Goal: Task Accomplishment & Management: Use online tool/utility

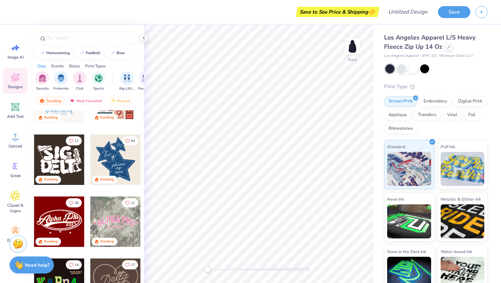
scroll to position [168, 0]
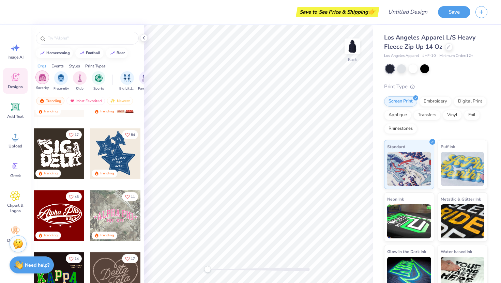
click at [43, 78] on img "filter for Sorority" at bounding box center [43, 78] width 8 height 8
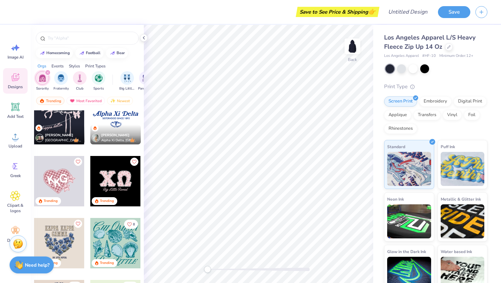
scroll to position [1131, 0]
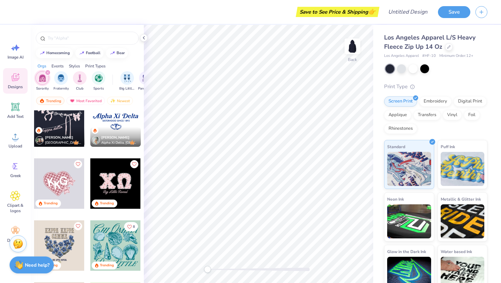
click at [70, 184] on div at bounding box center [59, 183] width 50 height 50
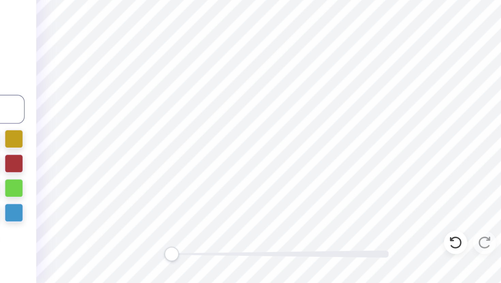
scroll to position [0, 0]
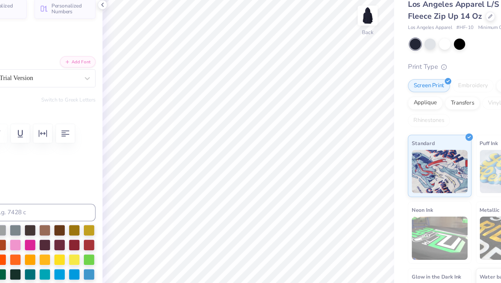
type input "2.48"
type input "2.85"
type input "4.72"
type input "0.0"
type input "4.80"
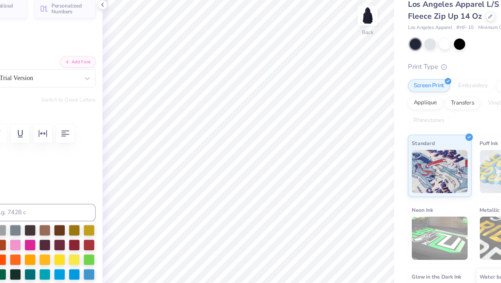
type input "-13.5"
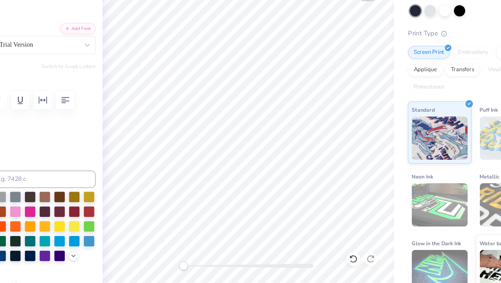
type textarea "A"
type input "2.11"
type input "2.60"
type input "5.62"
type input "-3.1"
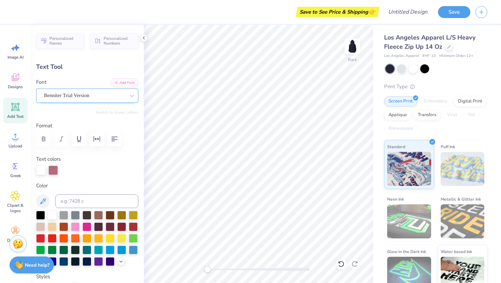
click at [128, 89] on div at bounding box center [132, 96] width 12 height 14
click at [91, 81] on div "Font Benniter Trial Version" at bounding box center [87, 90] width 102 height 25
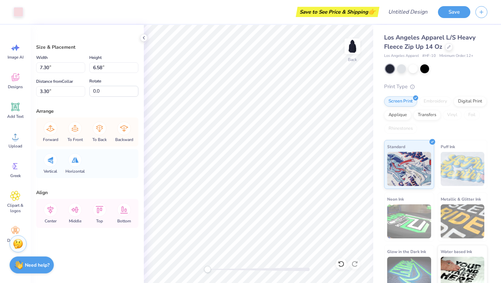
type input "6.57"
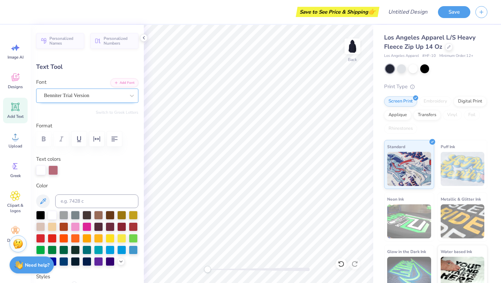
click at [123, 100] on div at bounding box center [84, 95] width 81 height 9
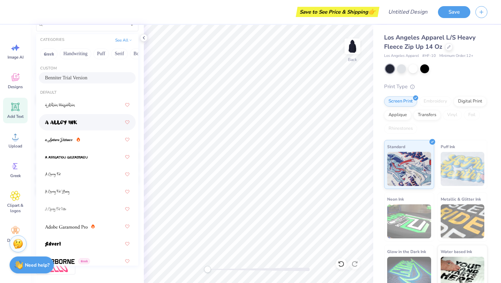
click at [83, 120] on div at bounding box center [87, 122] width 85 height 12
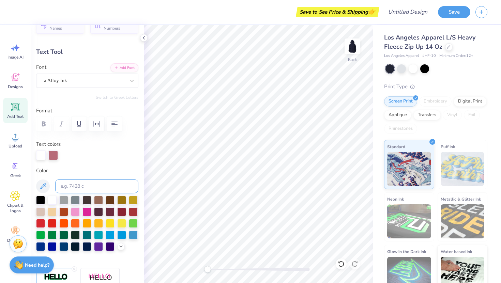
scroll to position [11, 0]
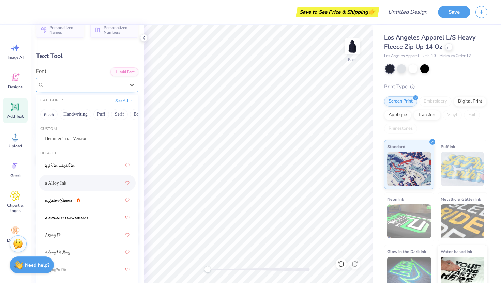
click at [113, 86] on div "a Alloy Ink" at bounding box center [84, 84] width 82 height 11
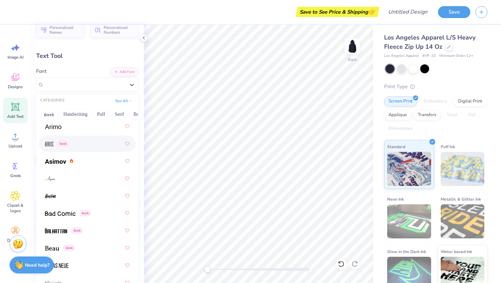
scroll to position [401, 0]
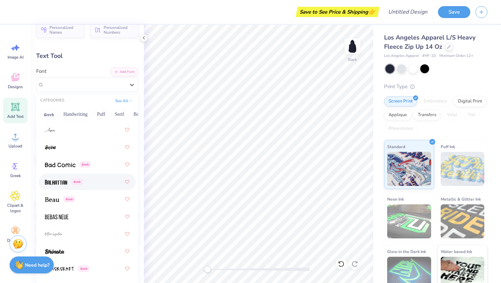
click at [103, 179] on div "Greek" at bounding box center [87, 182] width 85 height 12
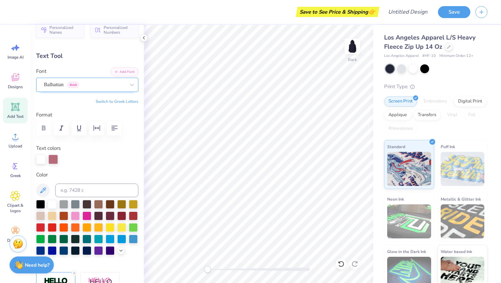
click at [125, 86] on div "Balhattan Greek" at bounding box center [84, 84] width 82 height 11
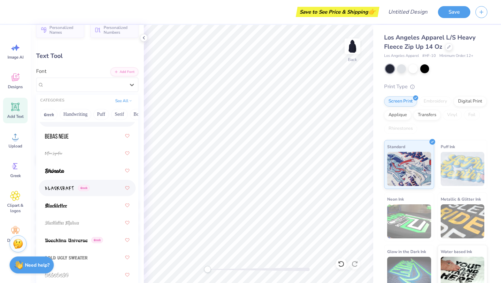
scroll to position [482, 0]
click at [101, 190] on div "Greek" at bounding box center [87, 188] width 85 height 12
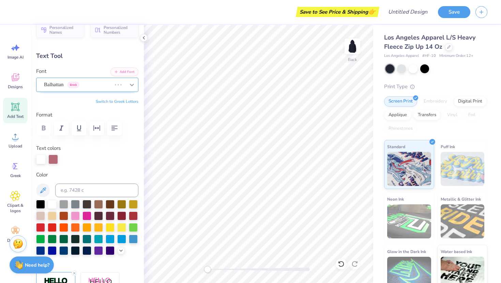
click at [131, 86] on icon at bounding box center [131, 84] width 7 height 7
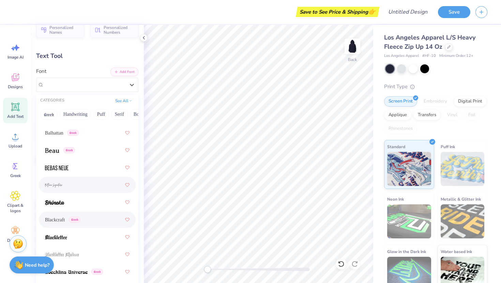
scroll to position [530, 0]
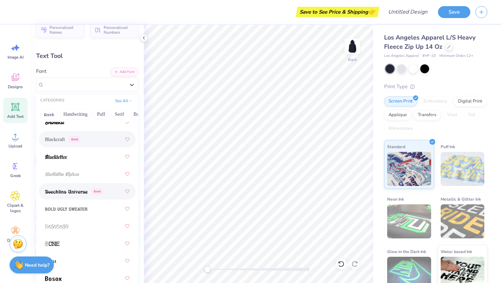
click at [103, 196] on div "Greek" at bounding box center [87, 191] width 85 height 12
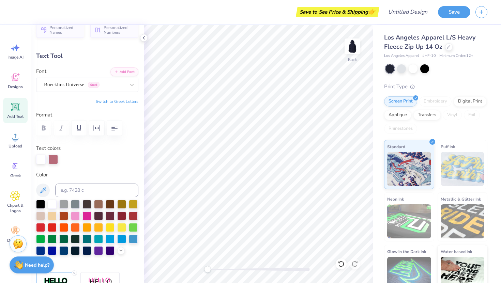
type input "2.31"
type input "2.76"
type input "4.96"
type input "-13.5"
type textarea "A"
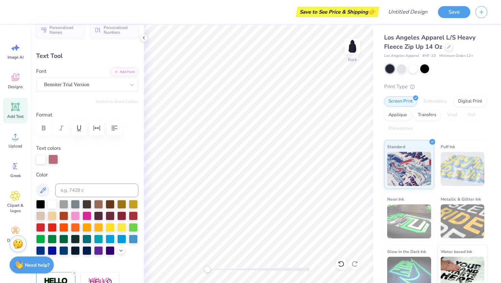
type input "2.62"
type input "2.70"
type input "5.65"
type input "-3.1"
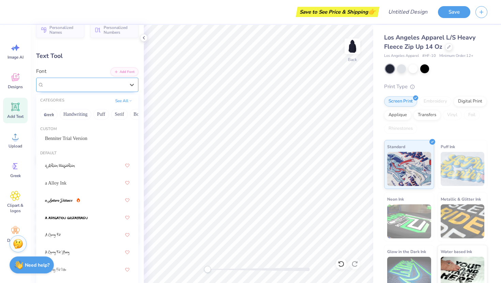
click at [87, 87] on div "Boecklins Universe Greek" at bounding box center [84, 84] width 82 height 11
type input "2.31"
type input "2.76"
type input "5.19"
type input "-13.5"
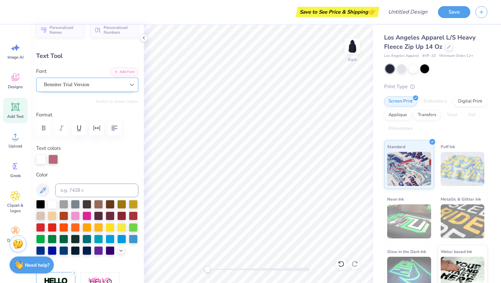
click at [133, 86] on icon at bounding box center [131, 84] width 7 height 7
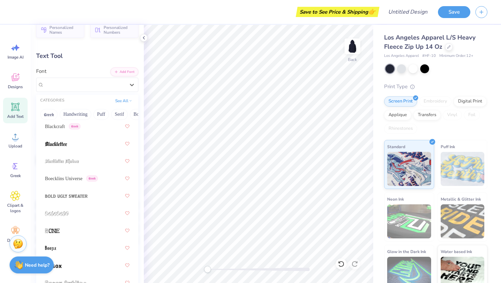
scroll to position [552, 0]
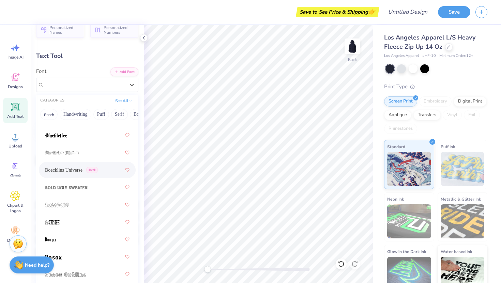
click at [79, 171] on span "Boecklins Universe" at bounding box center [63, 170] width 37 height 7
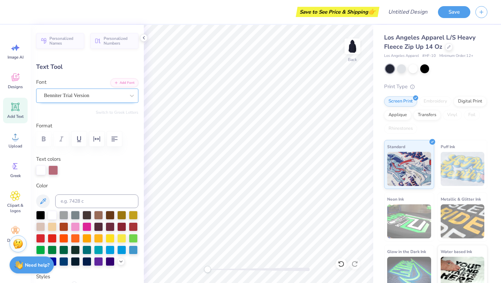
click at [124, 95] on div "Benniter Trial Version" at bounding box center [84, 95] width 82 height 11
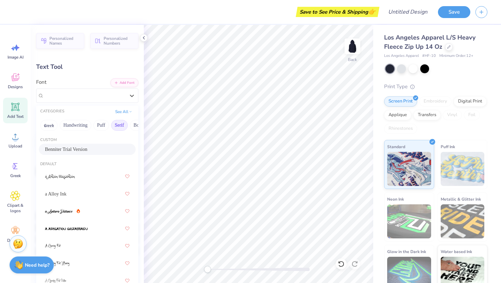
type input "E"
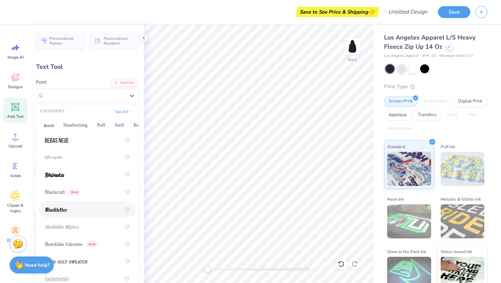
scroll to position [489, 0]
click at [82, 239] on div "Boecklins Universe Greek" at bounding box center [87, 243] width 85 height 12
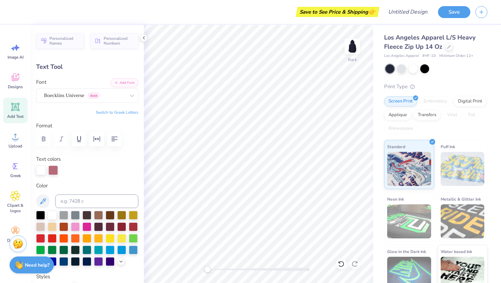
type textarea "E"
type input "2.62"
type input "2.70"
type input "5.65"
type input "-3.1"
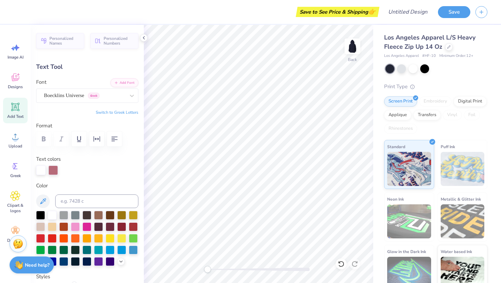
click at [128, 113] on button "Switch to Greek Letters" at bounding box center [117, 112] width 43 height 5
type textarea "Ω"
type input "0.0"
type input "2.73"
type input "2.90"
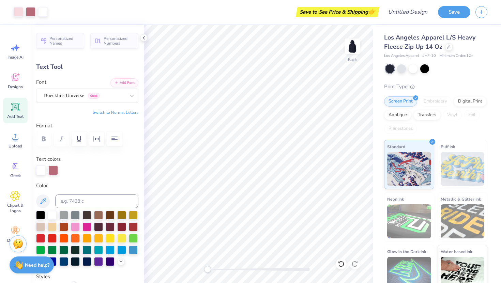
type input "5.04"
type input "-13.5"
type input "2.07"
type input "2.64"
type input "5.70"
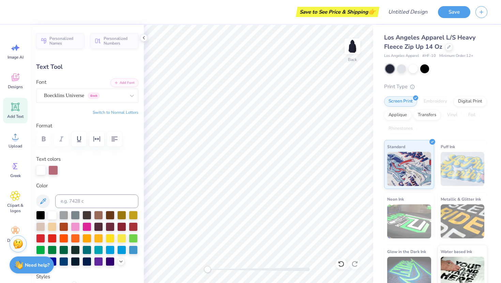
type input "-3.1"
type input "2.33"
type input "2.74"
type input "4.24"
type input "0.0"
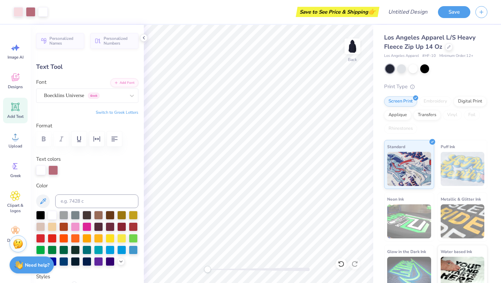
type input "2.07"
type input "2.64"
type input "5.68"
type input "-3.1"
type input "2.33"
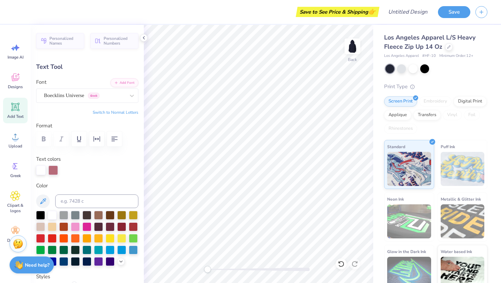
type input "2.74"
type input "3.84"
type input "7.4"
type input "2.73"
type input "2.90"
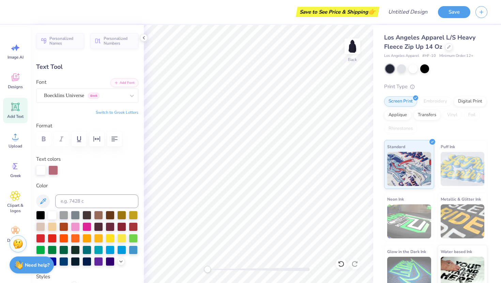
type input "4.77"
type input "-13.5"
type input "2.07"
type input "2.64"
type input "5.68"
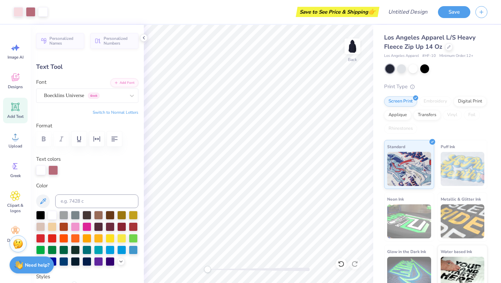
type input "0.0"
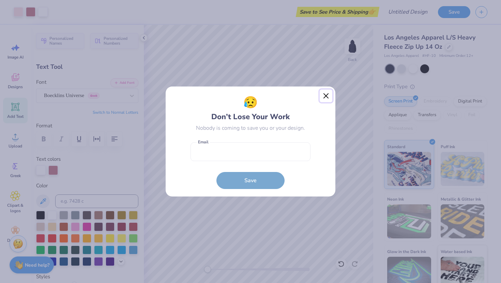
click at [327, 96] on button "Close" at bounding box center [326, 96] width 13 height 13
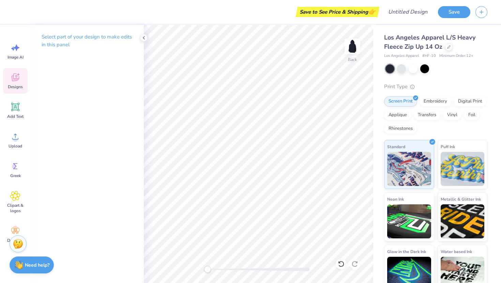
click at [15, 78] on icon at bounding box center [15, 77] width 10 height 10
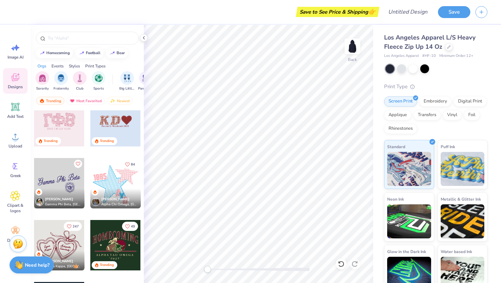
scroll to position [1808, 0]
